Goal: Information Seeking & Learning: Understand process/instructions

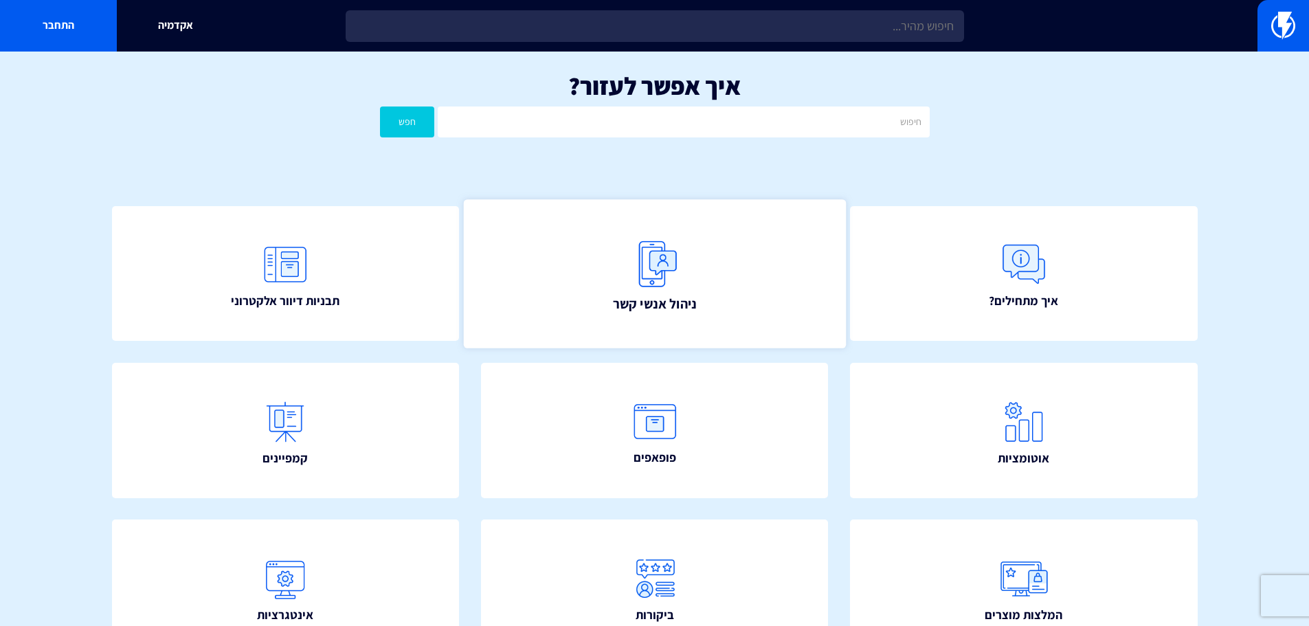
click at [636, 278] on img at bounding box center [654, 264] width 60 height 60
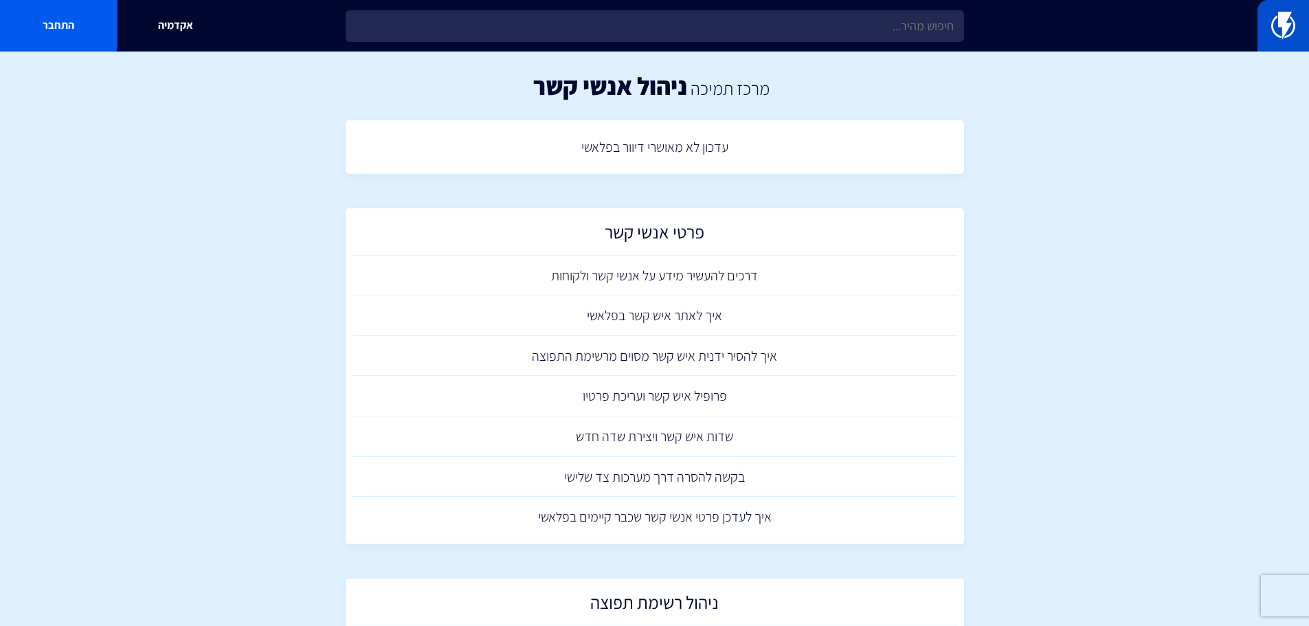
click at [1281, 20] on img at bounding box center [1283, 25] width 24 height 27
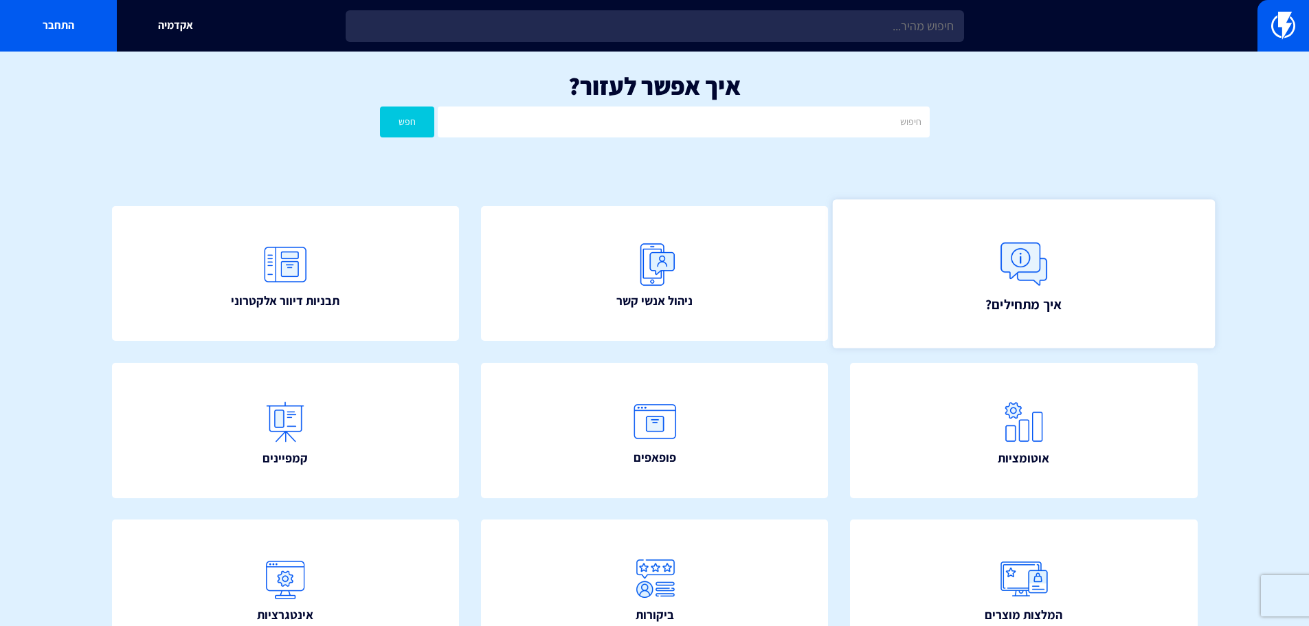
click at [1039, 258] on img at bounding box center [1023, 264] width 60 height 60
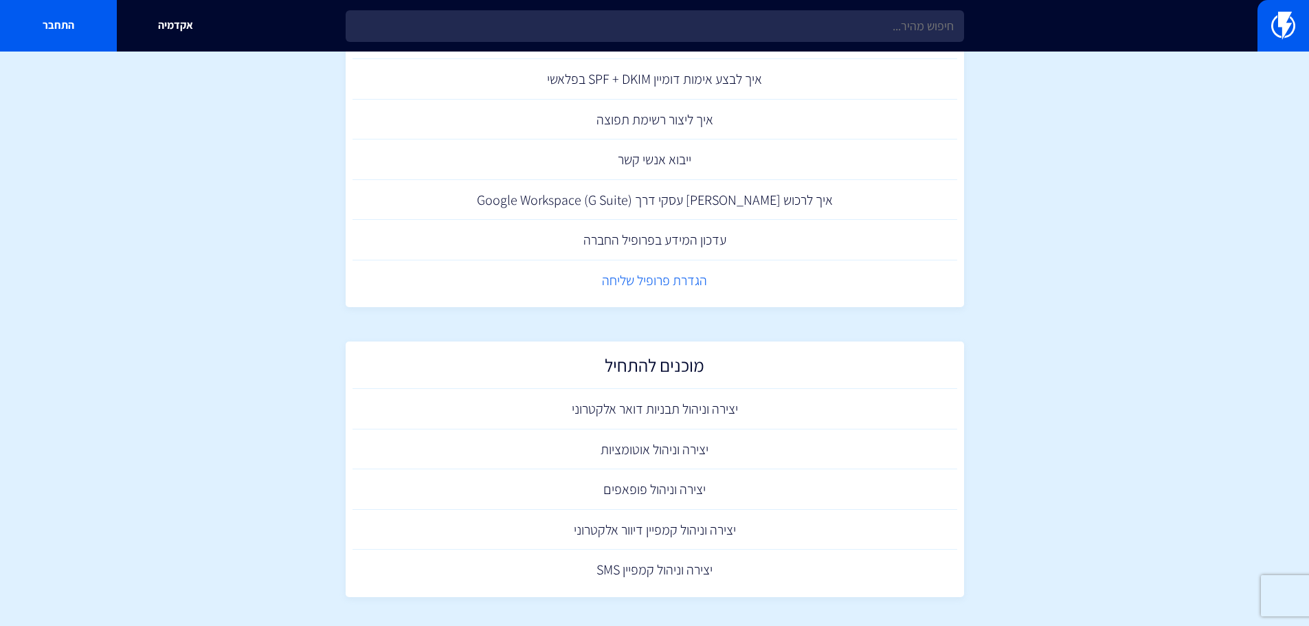
scroll to position [692, 0]
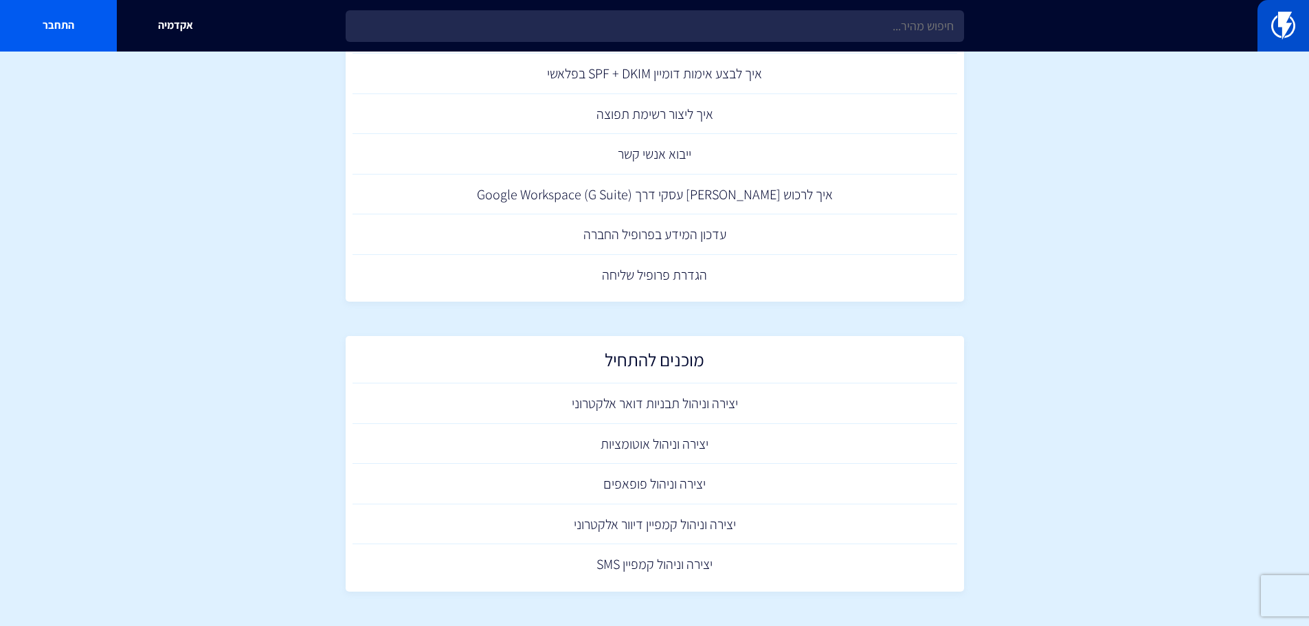
click at [1284, 27] on img at bounding box center [1283, 25] width 24 height 27
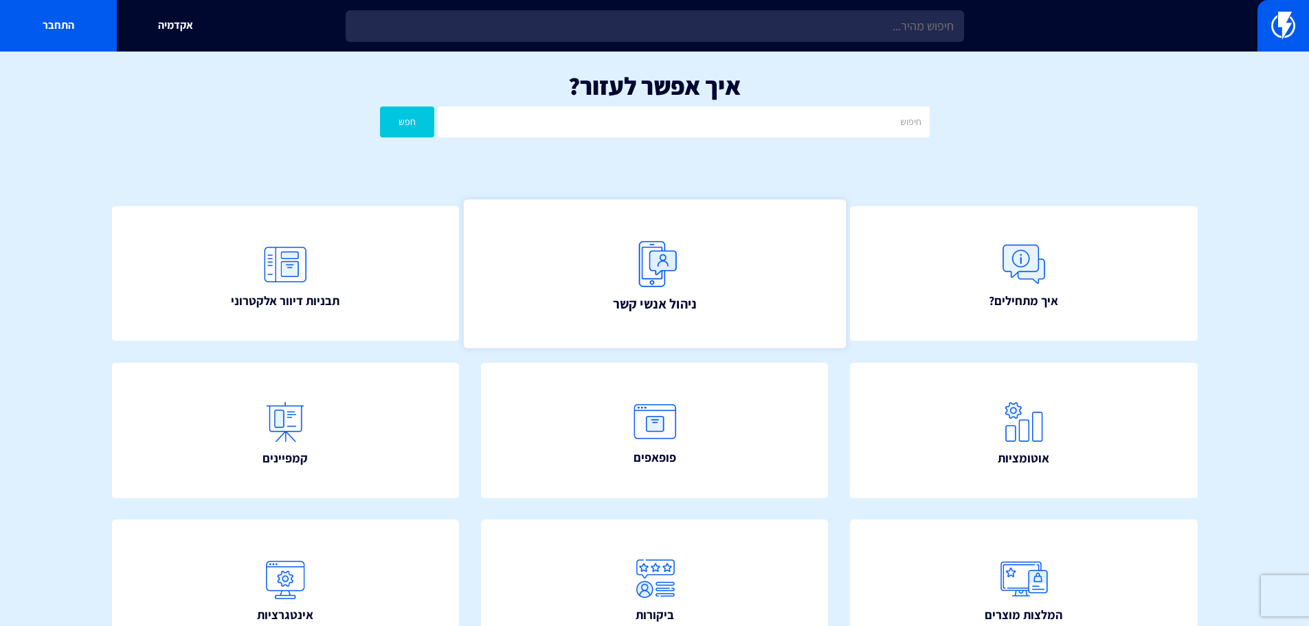
click at [690, 313] on span "ניהול אנשי קשר" at bounding box center [654, 303] width 84 height 19
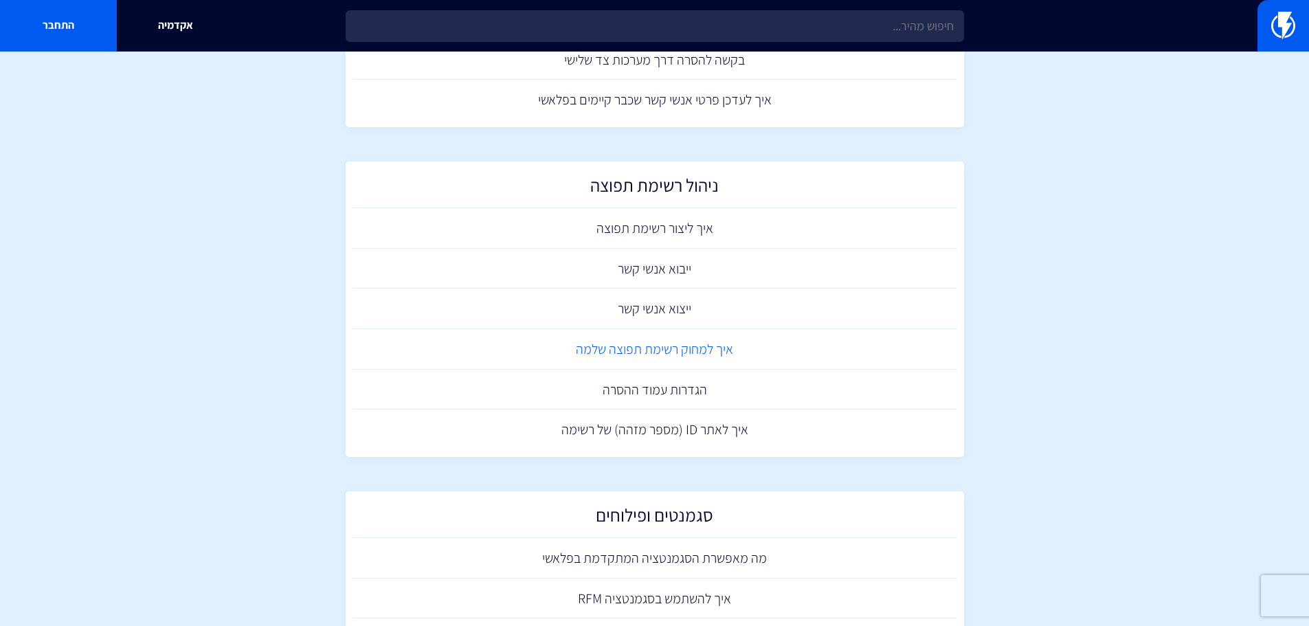
scroll to position [532, 0]
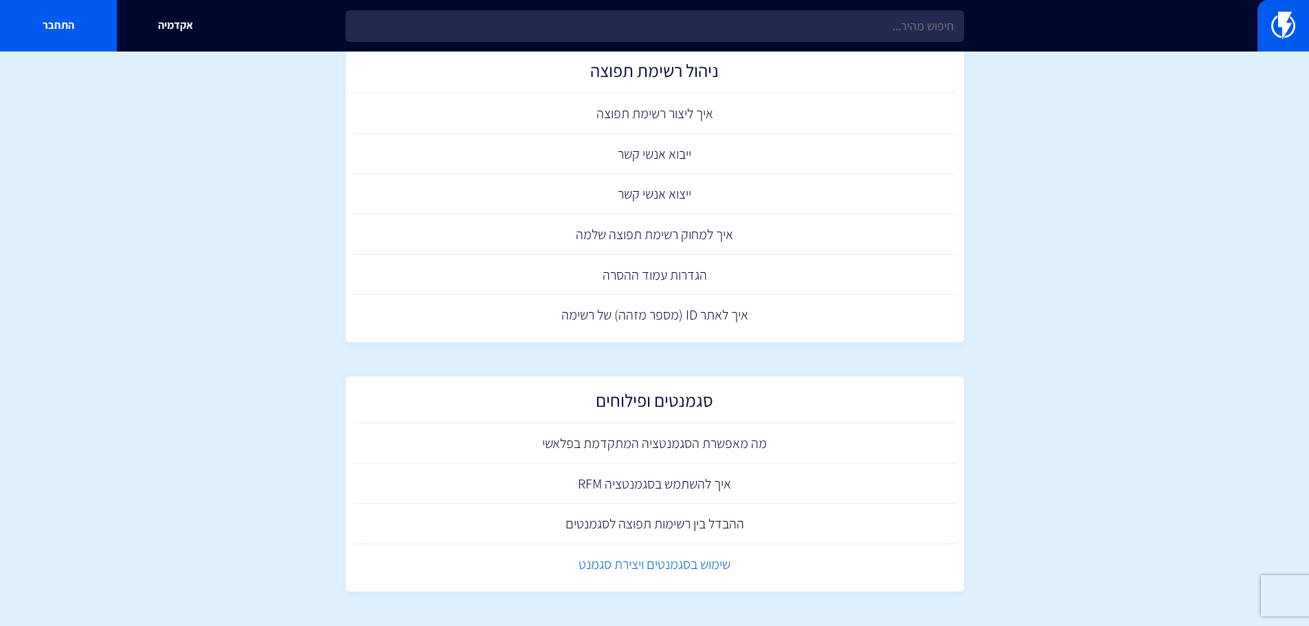
click at [680, 569] on link "שימוש בסגמנטים ויצירת סגמנט" at bounding box center [654, 564] width 605 height 41
